Goal: Transaction & Acquisition: Download file/media

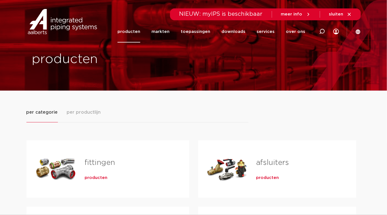
click at [93, 162] on link "fittingen" at bounding box center [100, 162] width 30 height 7
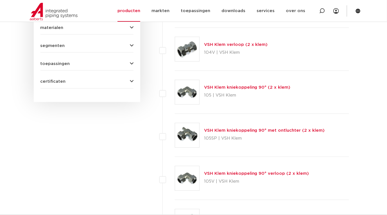
scroll to position [140, 0]
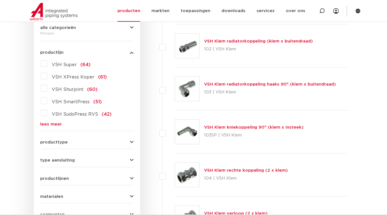
click at [54, 123] on link "lees meer" at bounding box center [86, 124] width 93 height 4
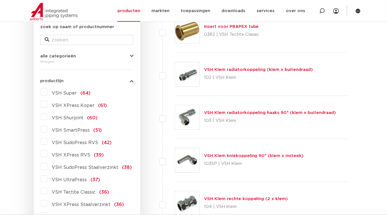
scroll to position [112, 0]
click at [47, 129] on label "VSH SmartPress (51)" at bounding box center [74, 128] width 54 height 9
click at [0, 0] on input "VSH SmartPress (51)" at bounding box center [0, 0] width 0 height 0
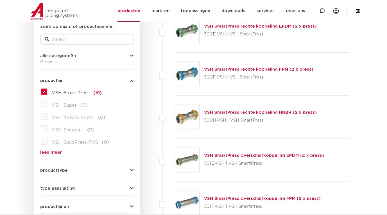
click at [47, 92] on label "VSH SmartPress (51)" at bounding box center [74, 91] width 54 height 9
click at [0, 0] on input "VSH SmartPress (51)" at bounding box center [0, 0] width 0 height 0
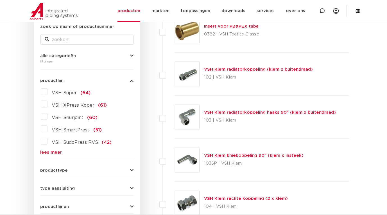
click at [45, 151] on link "lees meer" at bounding box center [86, 152] width 93 height 4
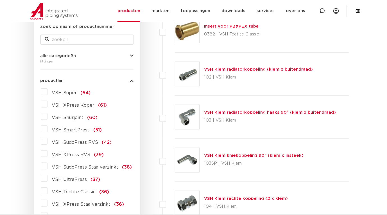
click at [47, 177] on label "VSH UltraPress (37)" at bounding box center [73, 178] width 53 height 9
click at [0, 0] on input "VSH UltraPress (37)" at bounding box center [0, 0] width 0 height 0
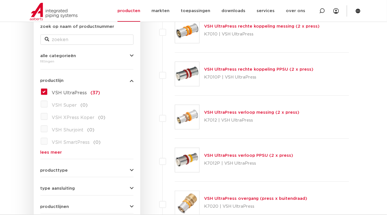
scroll to position [84, 0]
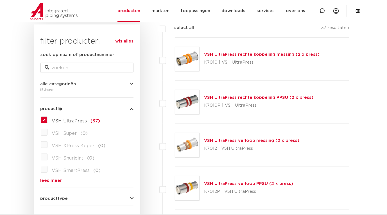
click at [232, 53] on link "VSH UltraPress rechte koppeling messing (2 x press)" at bounding box center [262, 54] width 116 height 4
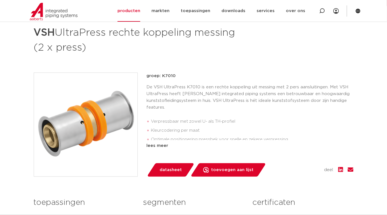
scroll to position [112, 0]
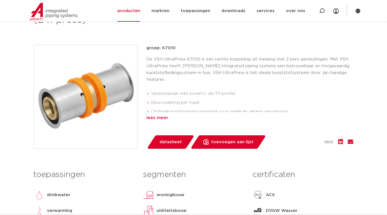
click at [163, 116] on div "lees meer" at bounding box center [250, 117] width 207 height 7
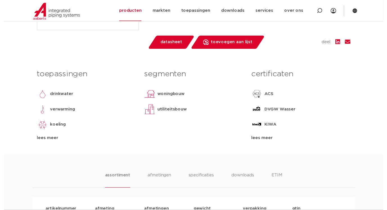
scroll to position [197, 0]
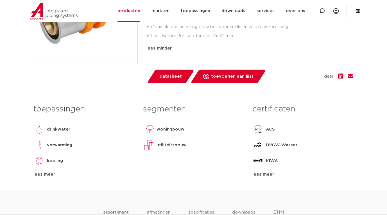
click at [169, 78] on span "datasheet" at bounding box center [171, 76] width 22 height 9
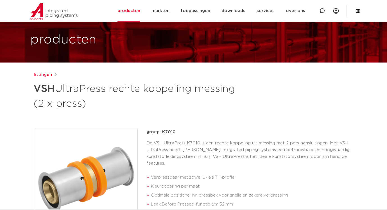
scroll to position [0, 0]
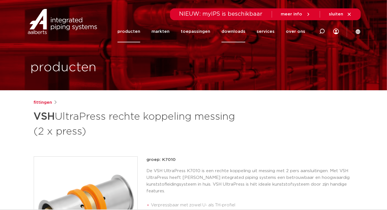
click at [240, 32] on link "downloads" at bounding box center [233, 32] width 24 height 22
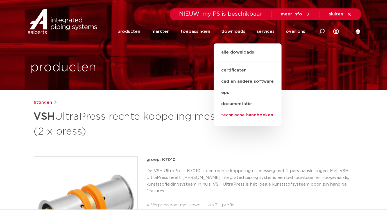
click at [242, 115] on link "technische handboeken" at bounding box center [248, 115] width 68 height 11
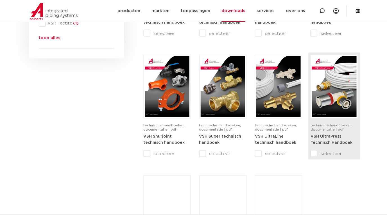
scroll to position [309, 0]
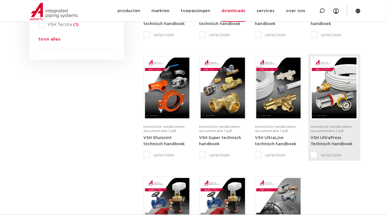
click at [329, 141] on link "VSH UltraPress Technisch Handboek" at bounding box center [331, 141] width 42 height 10
